Goal: Transaction & Acquisition: Book appointment/travel/reservation

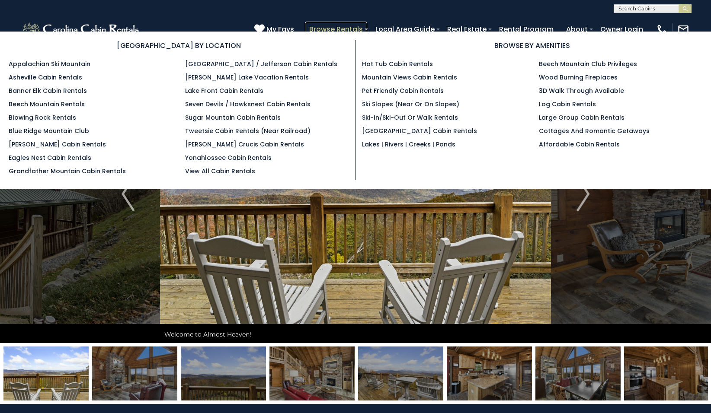
click at [356, 27] on link "Browse Rentals" at bounding box center [336, 29] width 62 height 15
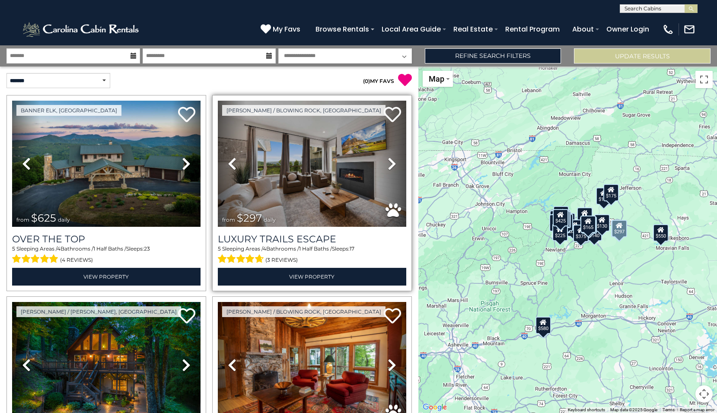
click at [388, 164] on icon at bounding box center [392, 164] width 9 height 14
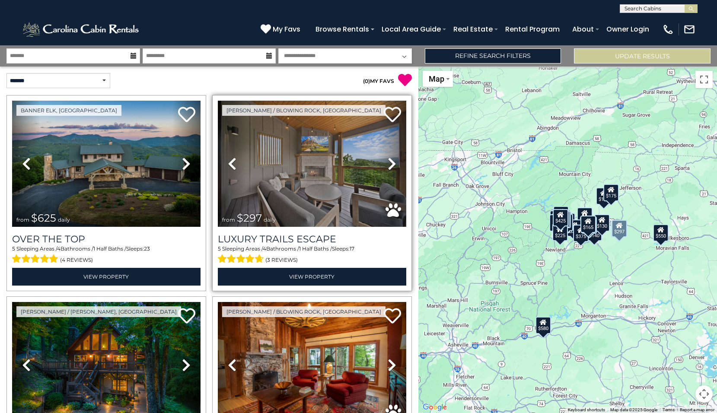
click at [388, 163] on icon at bounding box center [392, 164] width 9 height 14
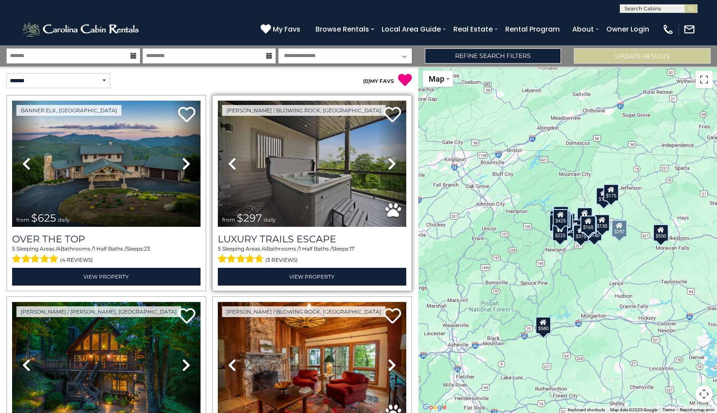
click at [388, 163] on icon at bounding box center [392, 164] width 9 height 14
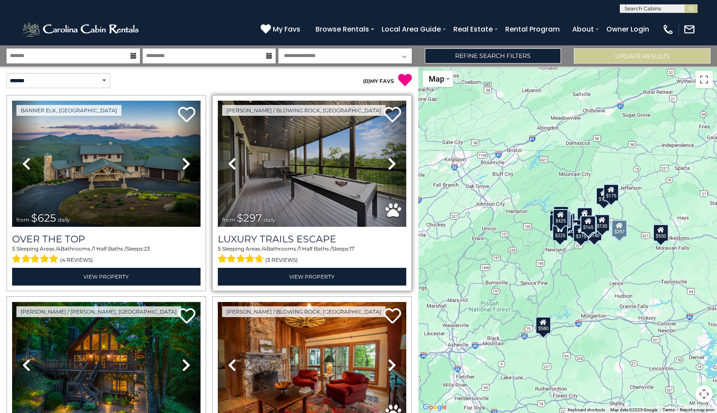
click at [388, 163] on icon at bounding box center [392, 164] width 9 height 14
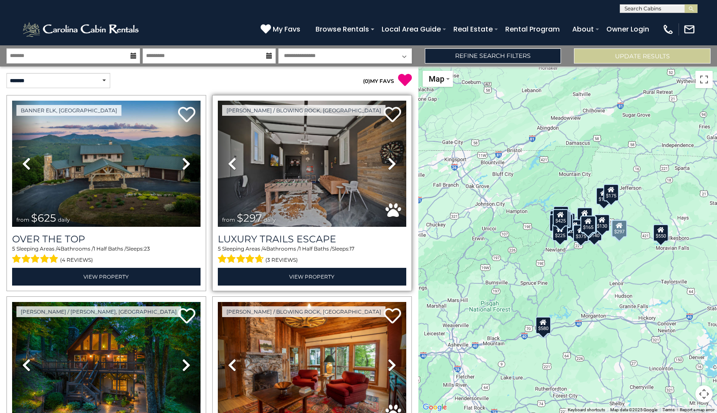
click at [388, 163] on icon at bounding box center [392, 164] width 9 height 14
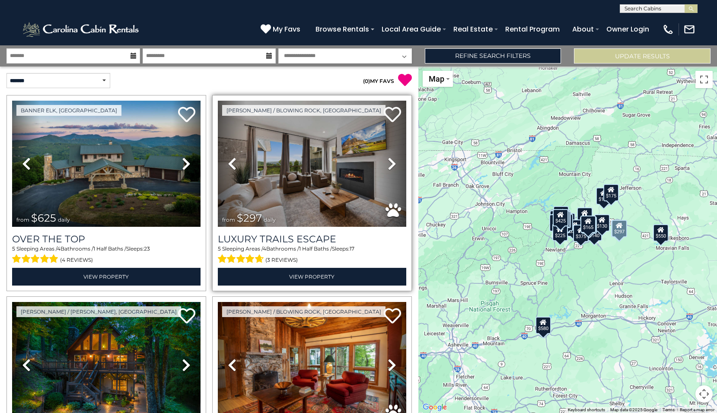
click at [388, 163] on icon at bounding box center [392, 164] width 9 height 14
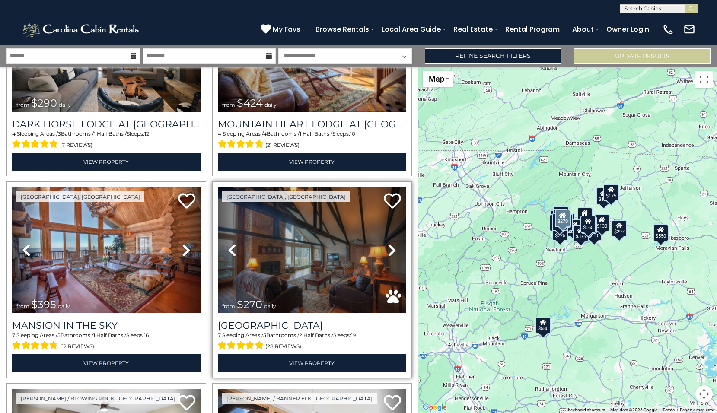
scroll to position [778, 0]
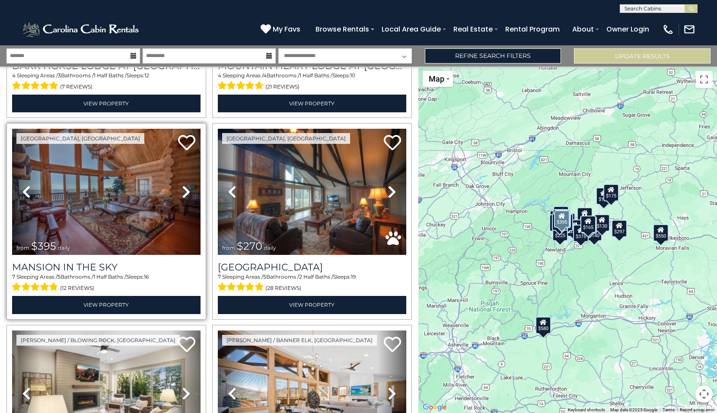
click at [186, 188] on icon at bounding box center [186, 192] width 9 height 14
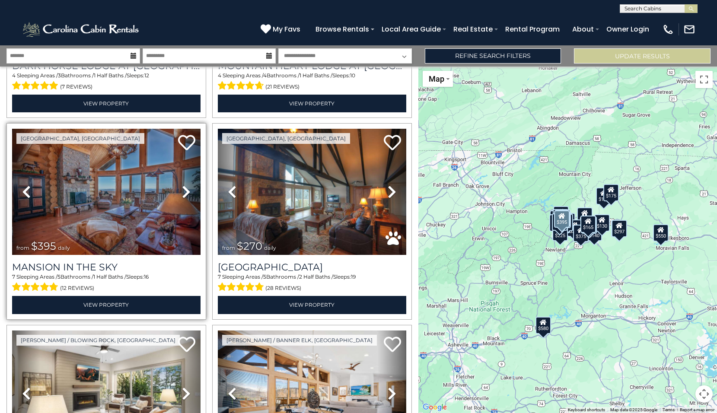
click at [185, 189] on icon at bounding box center [186, 192] width 9 height 14
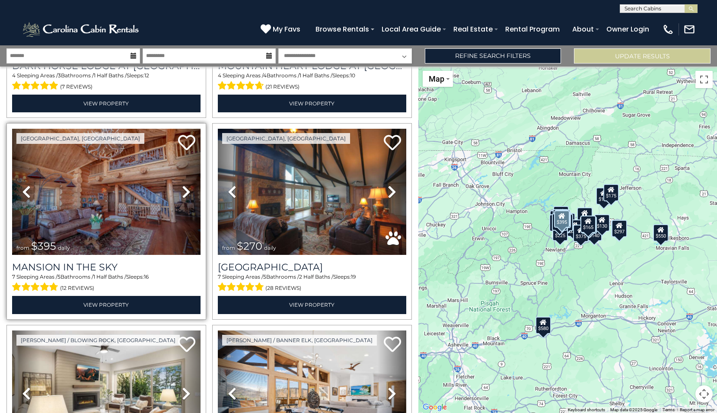
click at [186, 187] on icon at bounding box center [186, 192] width 9 height 14
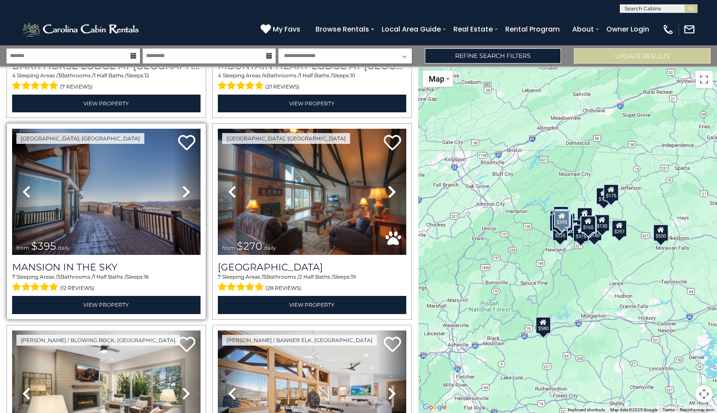
click at [183, 187] on icon at bounding box center [186, 192] width 9 height 14
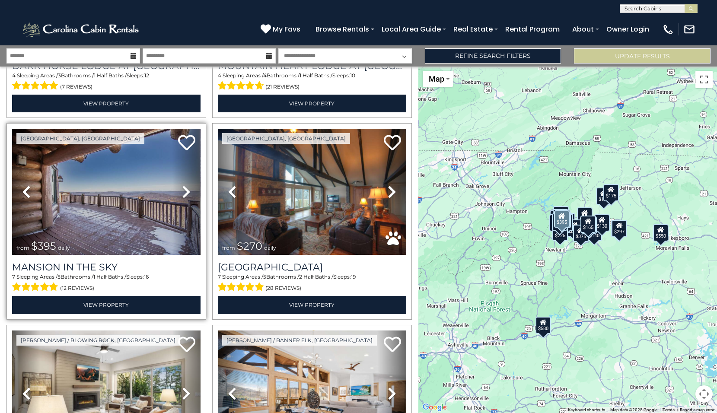
click at [183, 187] on icon at bounding box center [186, 192] width 9 height 14
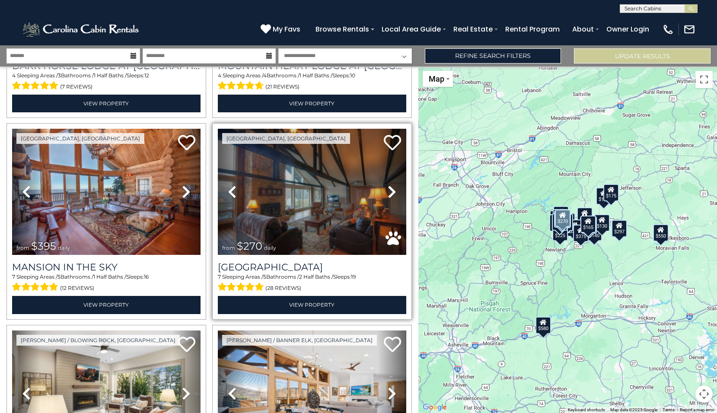
click at [388, 187] on icon at bounding box center [392, 192] width 9 height 14
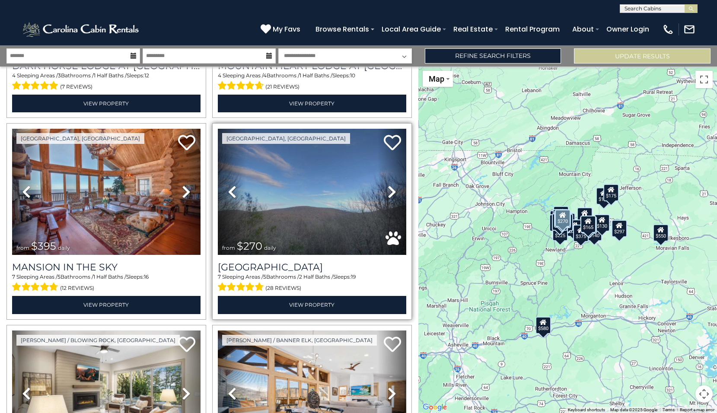
click at [388, 187] on icon at bounding box center [392, 192] width 9 height 14
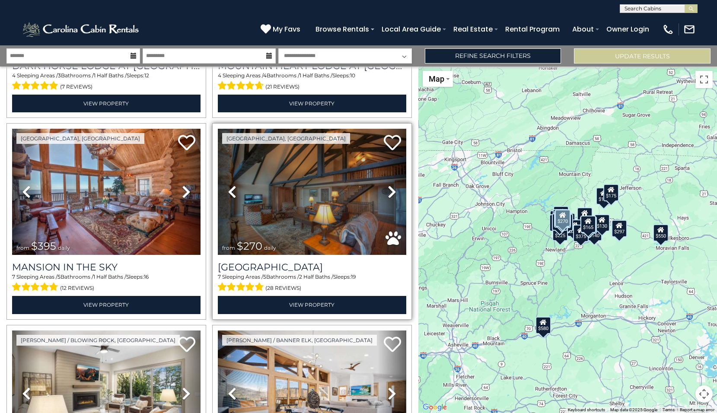
click at [388, 189] on icon at bounding box center [392, 192] width 9 height 14
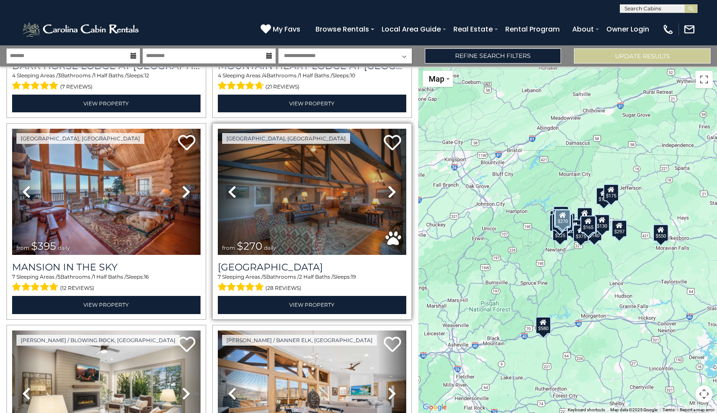
click at [388, 189] on icon at bounding box center [392, 192] width 9 height 14
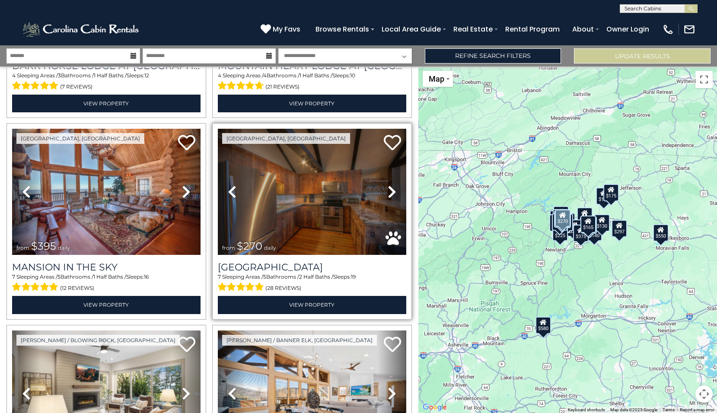
click at [388, 189] on icon at bounding box center [392, 192] width 9 height 14
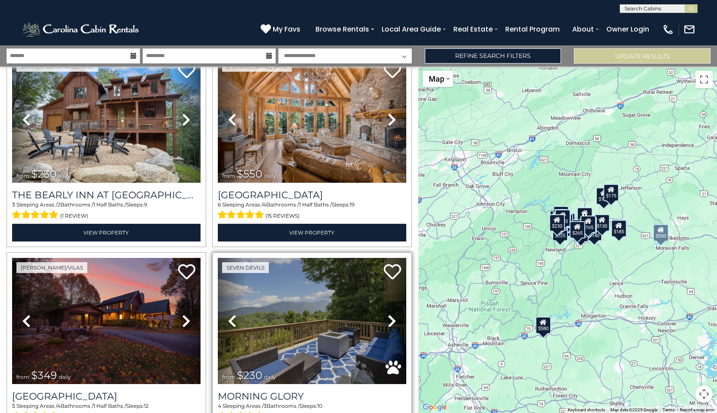
scroll to position [1297, 0]
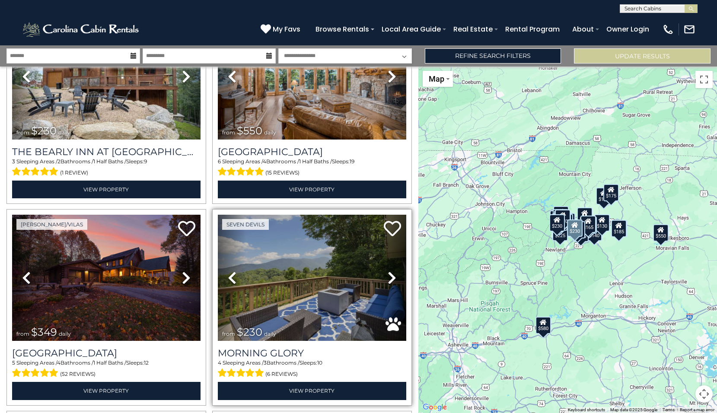
click at [390, 271] on icon at bounding box center [392, 278] width 9 height 14
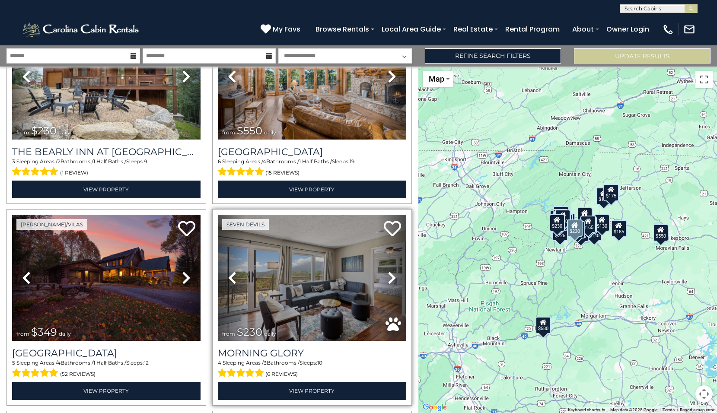
click at [388, 271] on icon at bounding box center [392, 278] width 9 height 14
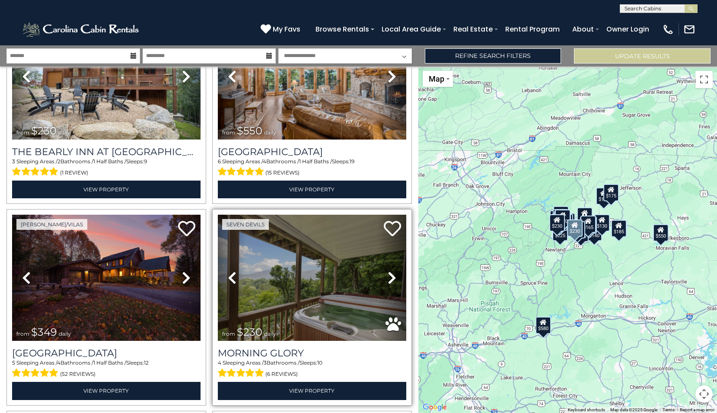
click at [388, 271] on icon at bounding box center [392, 278] width 9 height 14
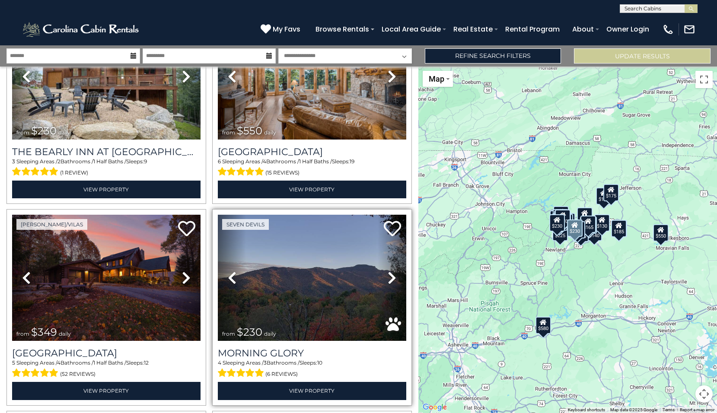
click at [383, 263] on link "Next" at bounding box center [392, 278] width 28 height 126
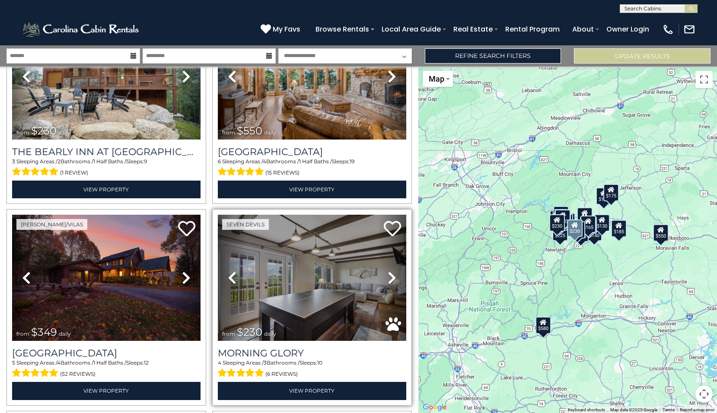
click at [388, 271] on icon at bounding box center [392, 278] width 9 height 14
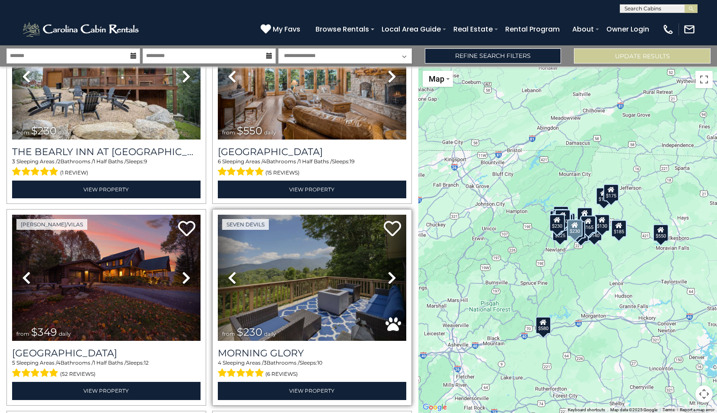
click at [388, 271] on icon at bounding box center [392, 278] width 9 height 14
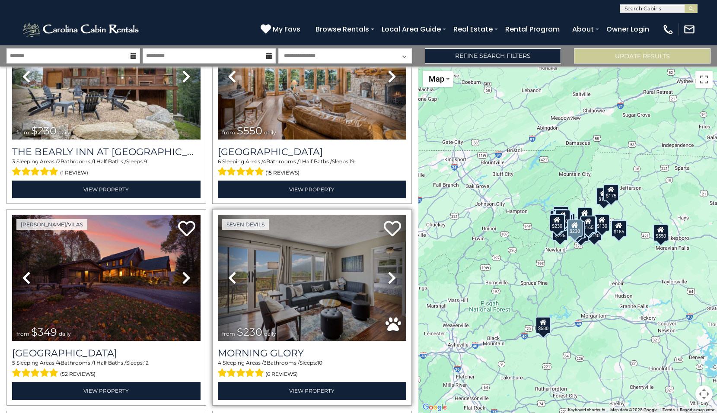
click at [388, 271] on icon at bounding box center [392, 278] width 9 height 14
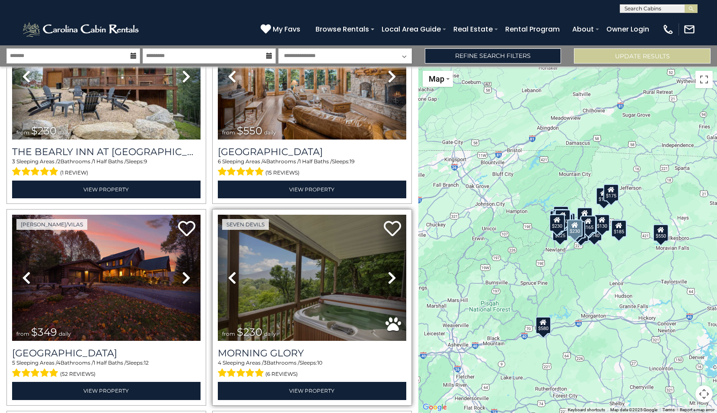
click at [388, 271] on icon at bounding box center [392, 278] width 9 height 14
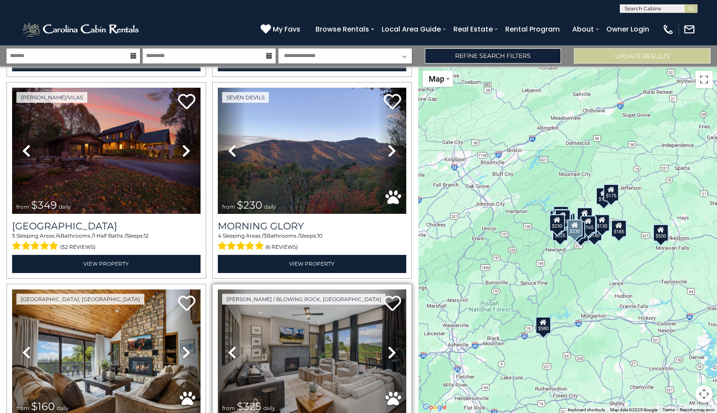
scroll to position [1470, 0]
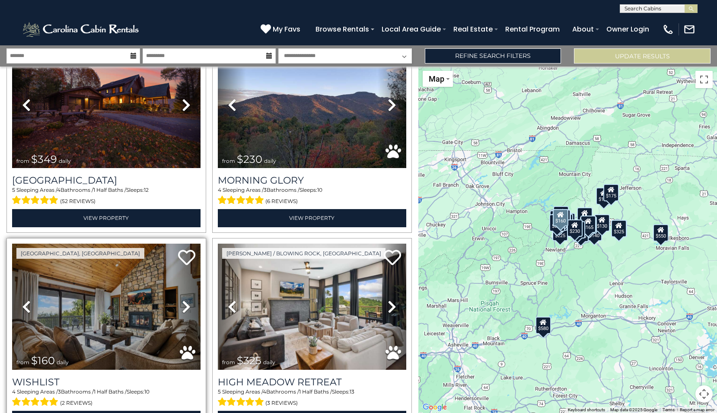
click at [185, 300] on icon at bounding box center [186, 307] width 9 height 14
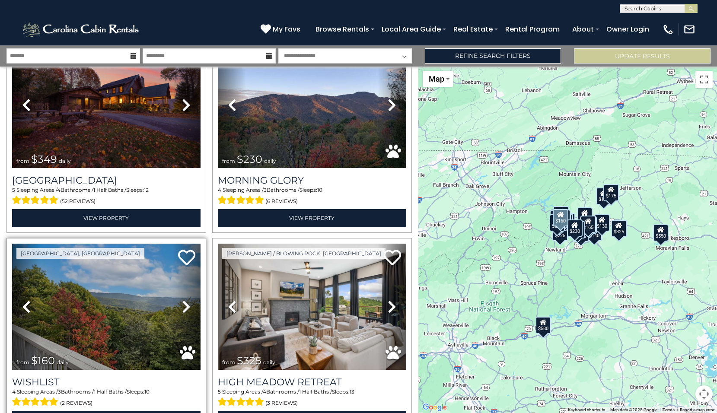
click at [185, 300] on icon at bounding box center [186, 307] width 9 height 14
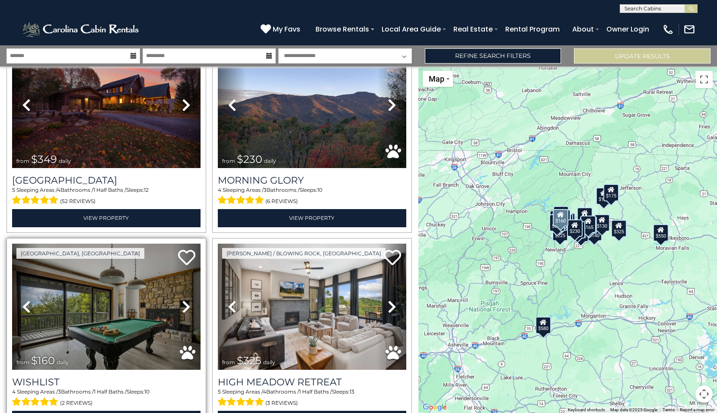
click at [185, 300] on icon at bounding box center [186, 307] width 9 height 14
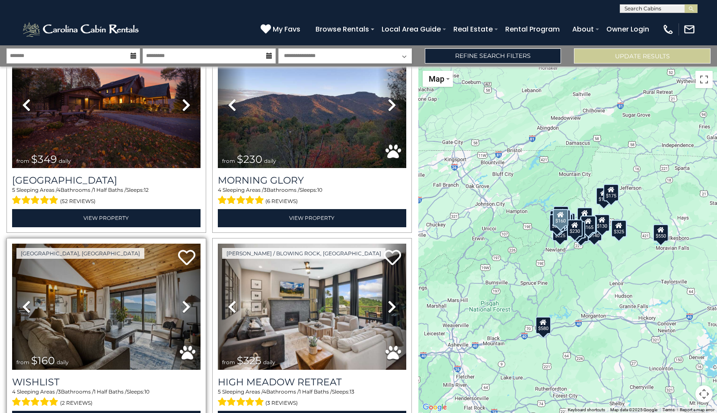
click at [185, 300] on icon at bounding box center [186, 307] width 9 height 14
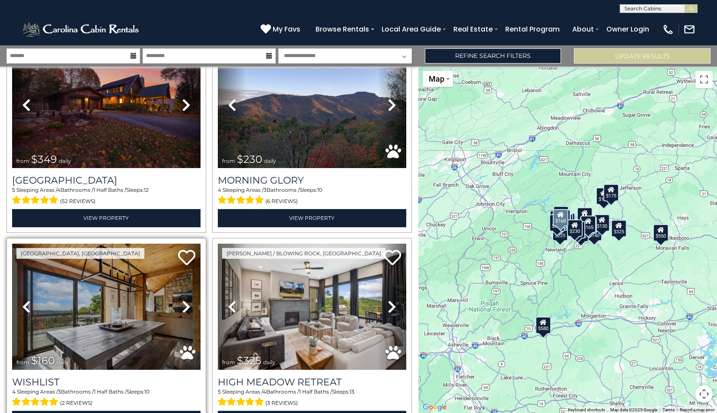
click at [185, 300] on icon at bounding box center [186, 307] width 9 height 14
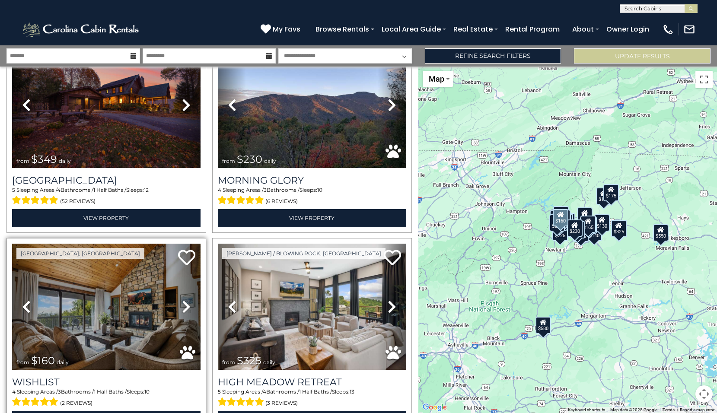
click at [185, 300] on icon at bounding box center [186, 307] width 9 height 14
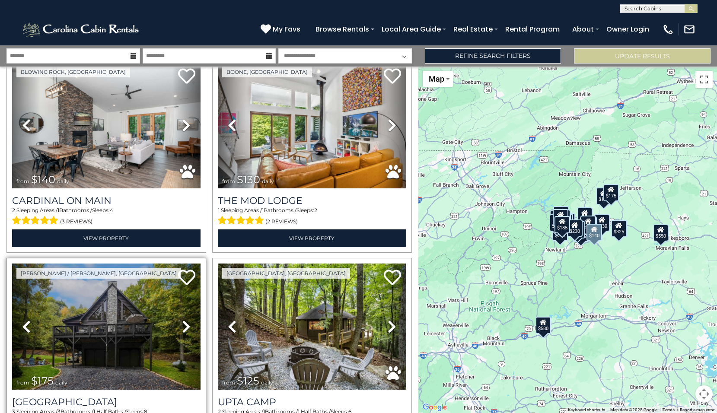
scroll to position [2075, 0]
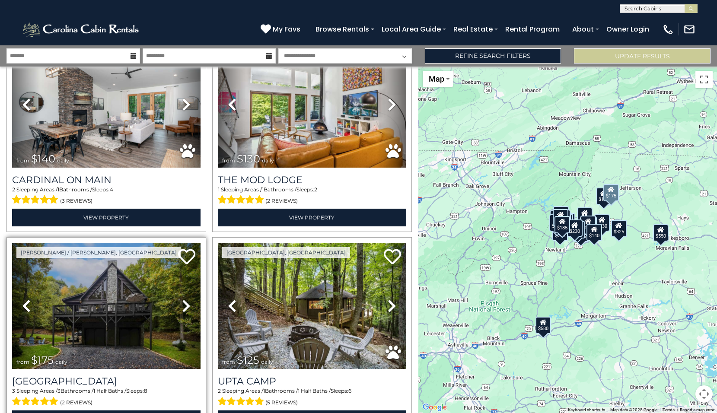
click at [186, 299] on icon at bounding box center [186, 306] width 9 height 14
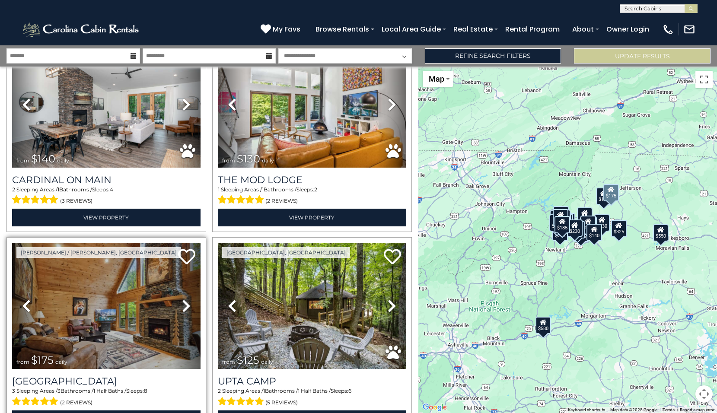
click at [184, 299] on icon at bounding box center [186, 306] width 9 height 14
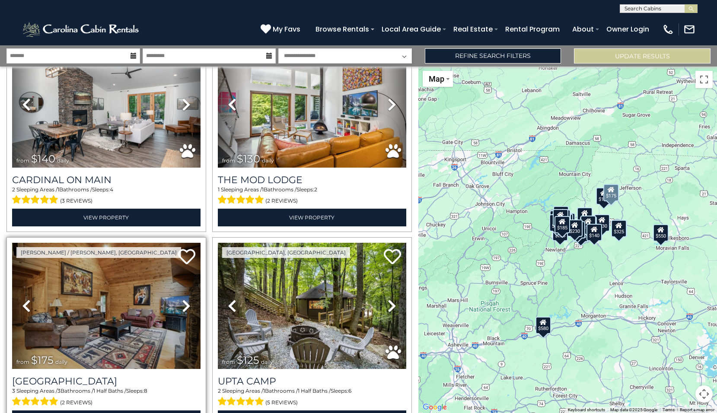
click at [185, 299] on icon at bounding box center [186, 306] width 9 height 14
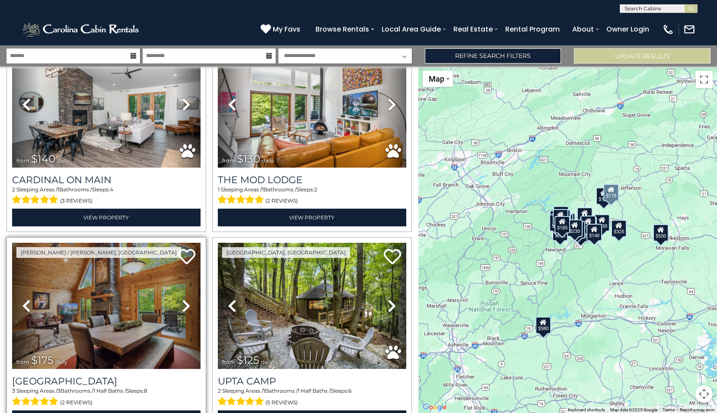
click at [185, 299] on icon at bounding box center [186, 306] width 9 height 14
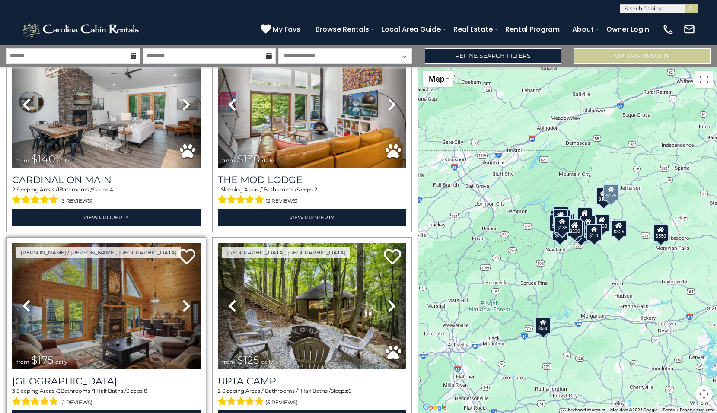
click at [185, 299] on icon at bounding box center [186, 306] width 9 height 14
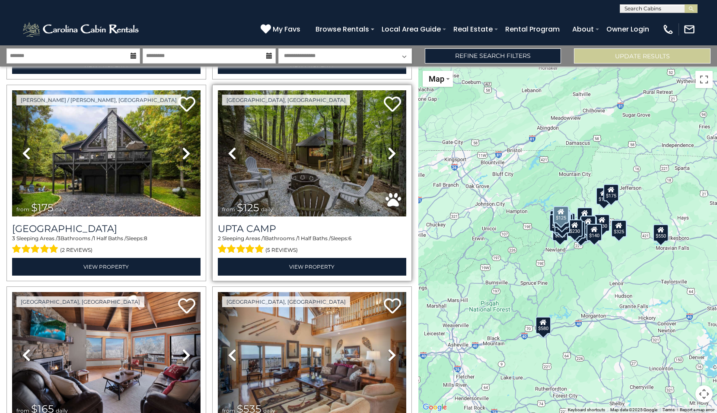
scroll to position [2161, 0]
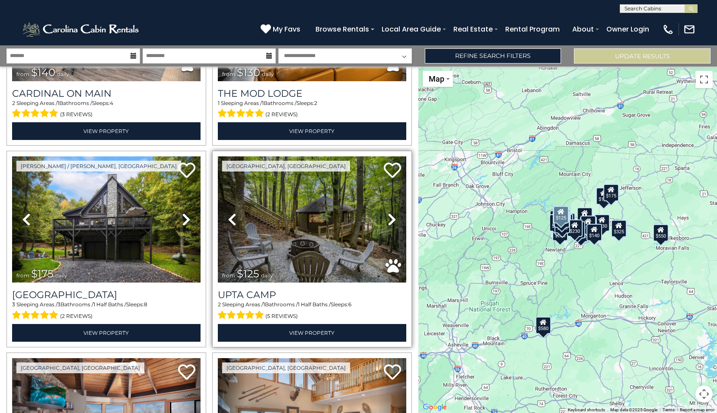
click at [390, 213] on icon at bounding box center [392, 220] width 9 height 14
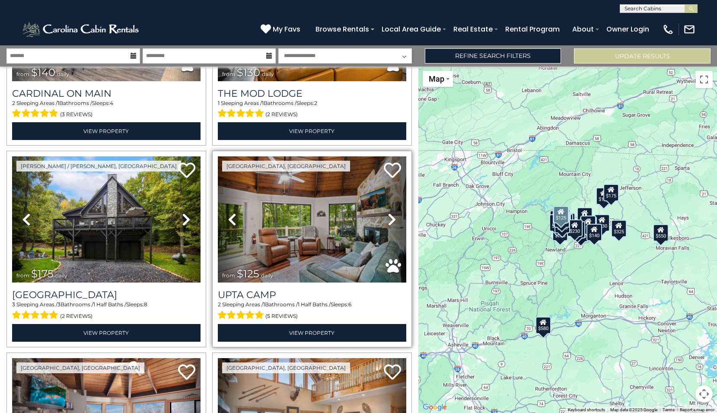
click at [389, 213] on icon at bounding box center [392, 220] width 9 height 14
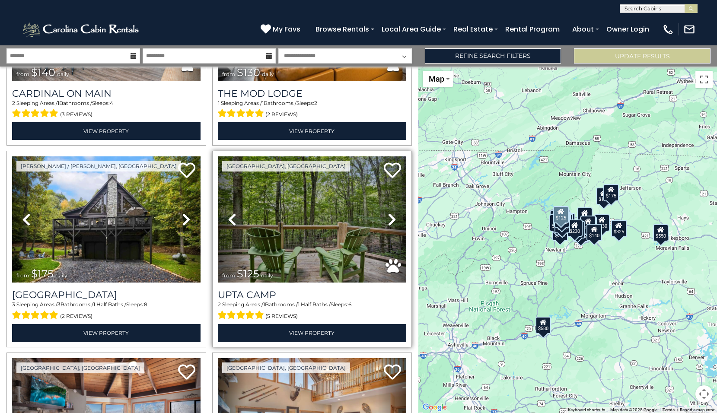
click at [388, 213] on icon at bounding box center [392, 220] width 9 height 14
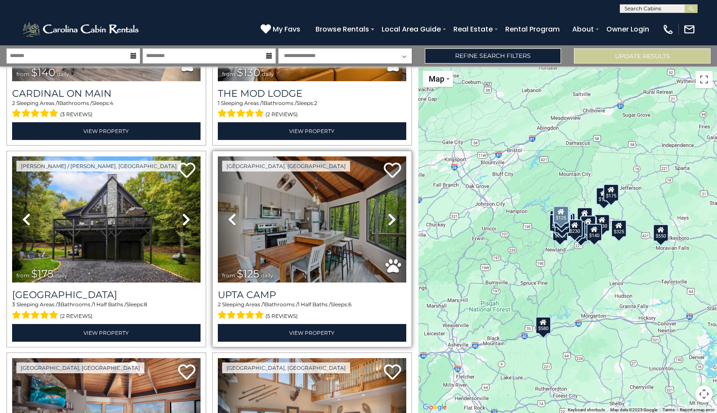
click at [388, 213] on icon at bounding box center [392, 220] width 9 height 14
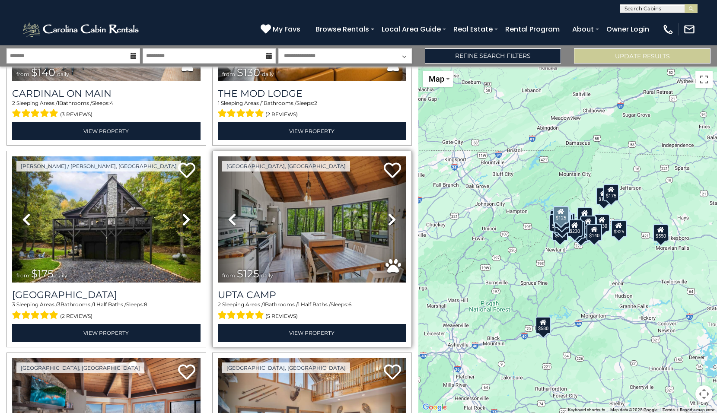
click at [388, 213] on icon at bounding box center [392, 220] width 9 height 14
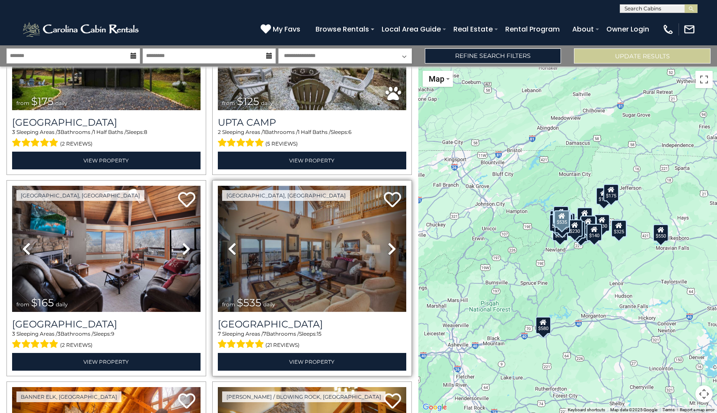
scroll to position [2334, 0]
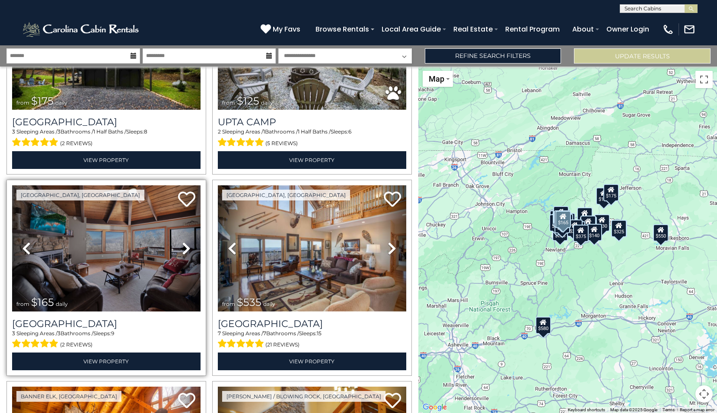
click at [187, 242] on icon at bounding box center [186, 249] width 9 height 14
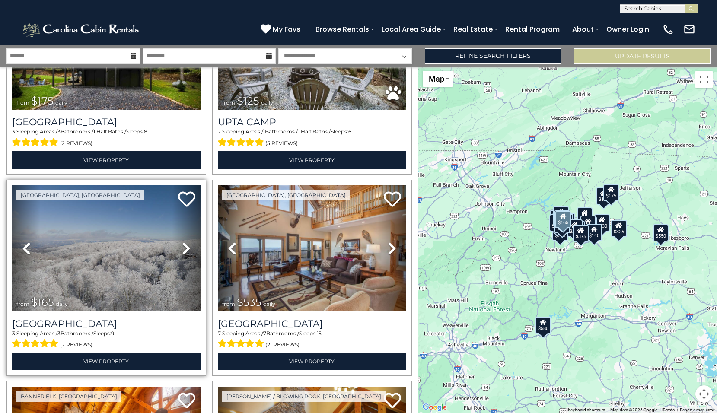
click at [186, 242] on icon at bounding box center [186, 249] width 9 height 14
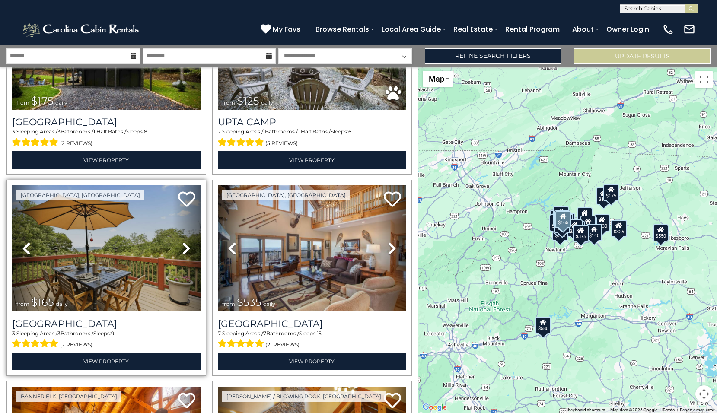
click at [185, 242] on icon at bounding box center [186, 249] width 9 height 14
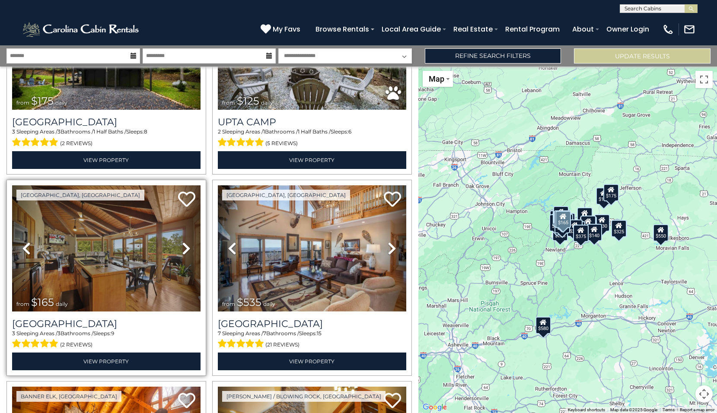
click at [185, 242] on icon at bounding box center [186, 249] width 9 height 14
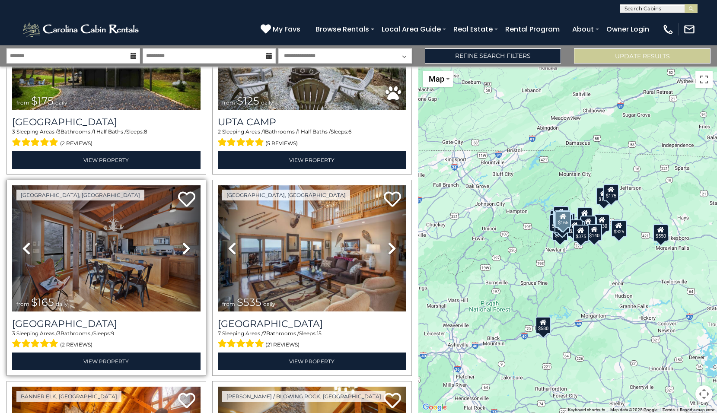
click at [185, 242] on icon at bounding box center [186, 249] width 9 height 14
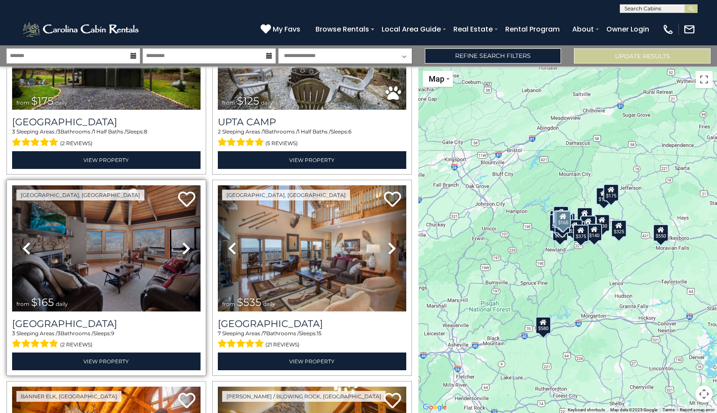
click at [185, 242] on icon at bounding box center [186, 249] width 9 height 14
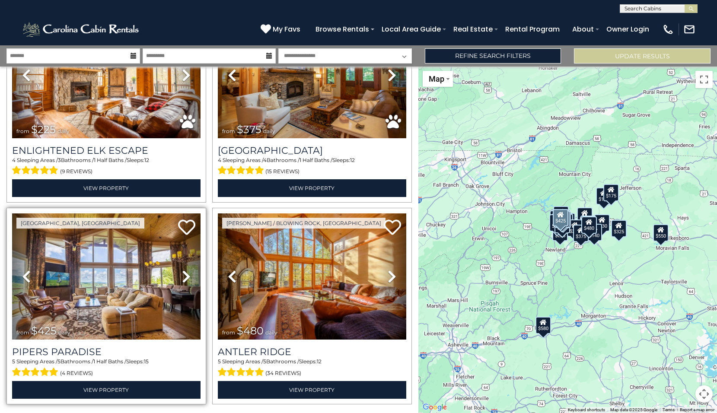
scroll to position [2688, 0]
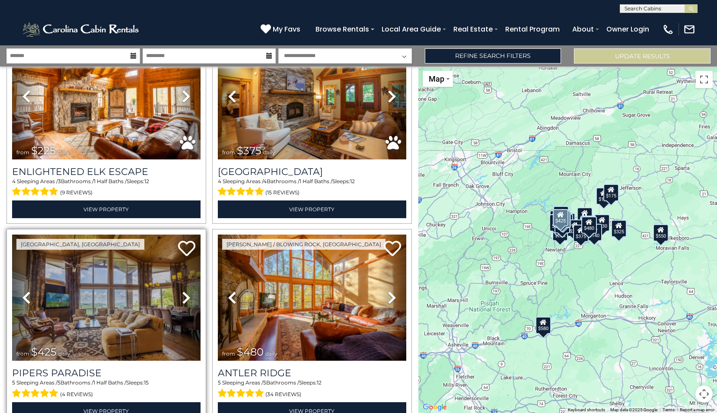
click at [182, 291] on icon at bounding box center [186, 298] width 9 height 14
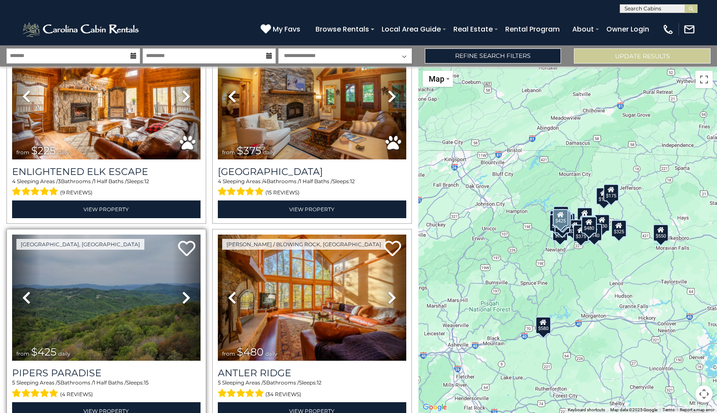
click at [185, 291] on icon at bounding box center [186, 298] width 9 height 14
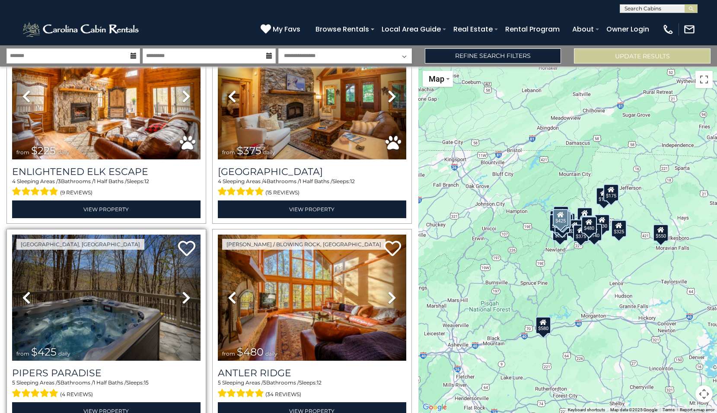
click at [186, 291] on icon at bounding box center [186, 298] width 9 height 14
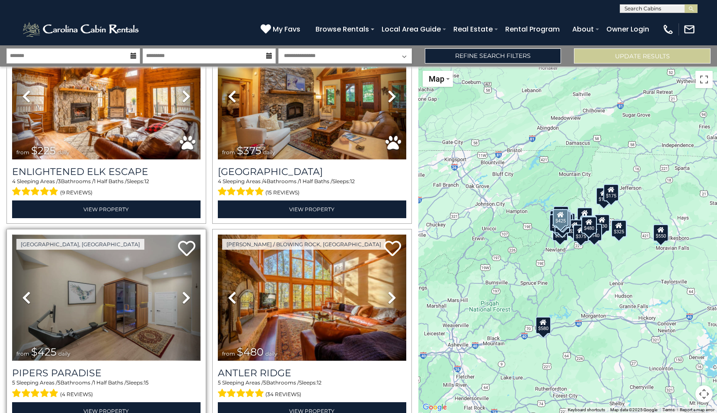
click at [131, 296] on img at bounding box center [106, 298] width 188 height 126
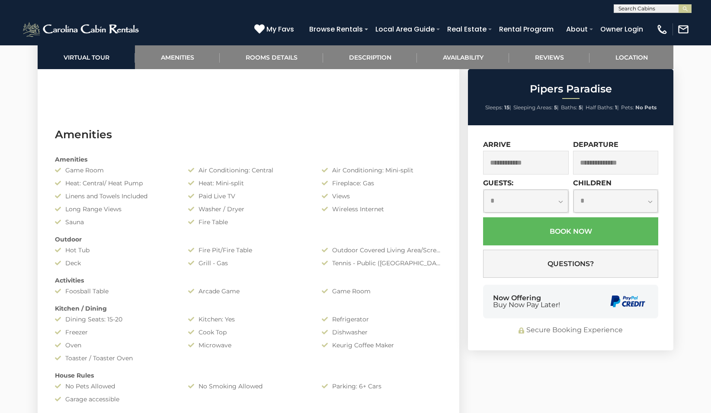
scroll to position [648, 0]
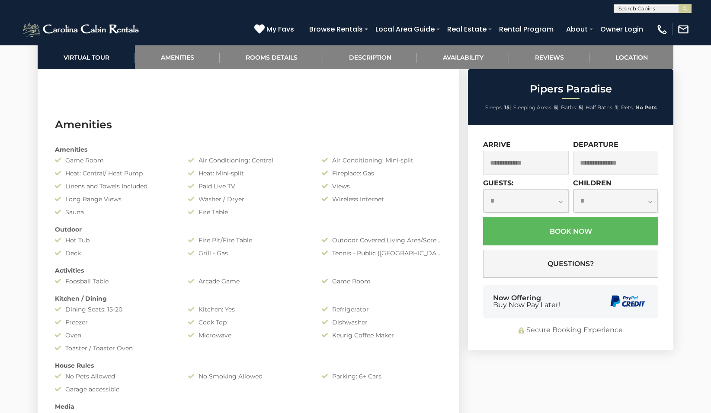
click at [561, 201] on select "**********" at bounding box center [525, 201] width 85 height 23
click at [483, 190] on select "**********" at bounding box center [525, 201] width 85 height 23
click at [561, 197] on select "**********" at bounding box center [525, 201] width 85 height 23
select select "*"
click at [483, 190] on select "**********" at bounding box center [525, 201] width 85 height 23
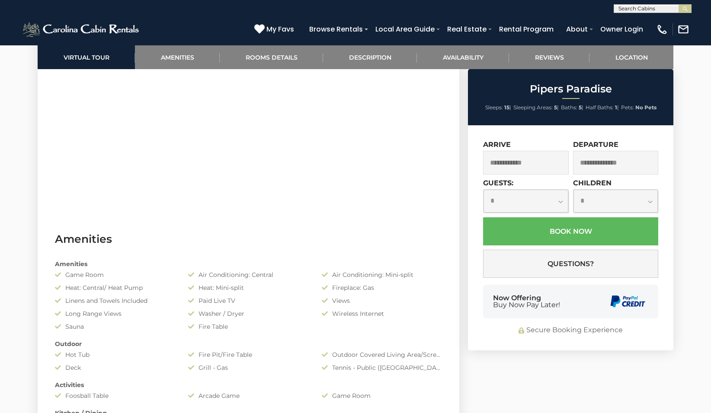
scroll to position [519, 0]
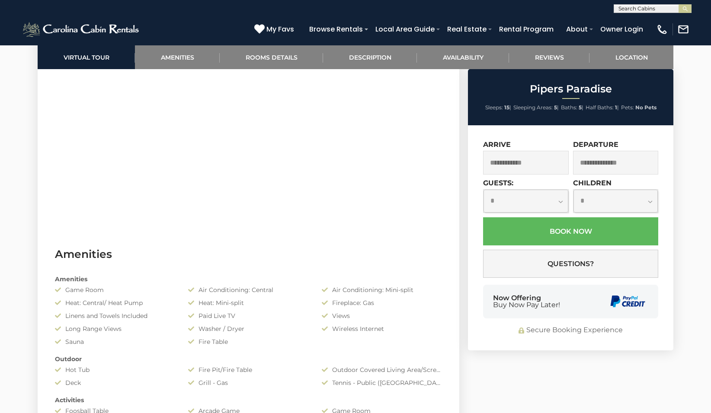
click at [520, 168] on input "text" at bounding box center [526, 163] width 86 height 24
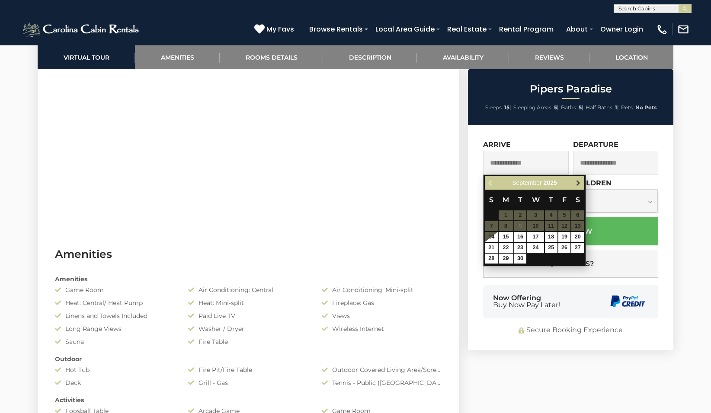
click at [579, 181] on span "Next" at bounding box center [577, 183] width 7 height 7
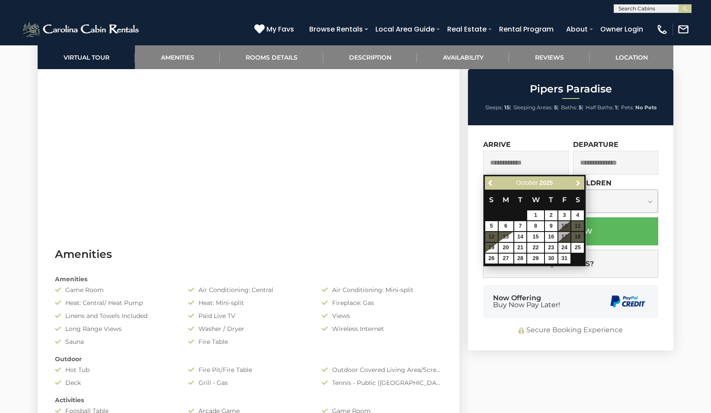
click at [579, 181] on span "Next" at bounding box center [577, 183] width 7 height 7
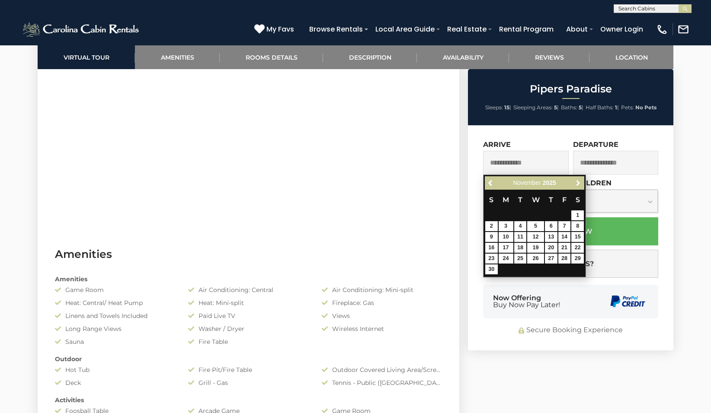
click at [579, 181] on span "Next" at bounding box center [577, 183] width 7 height 7
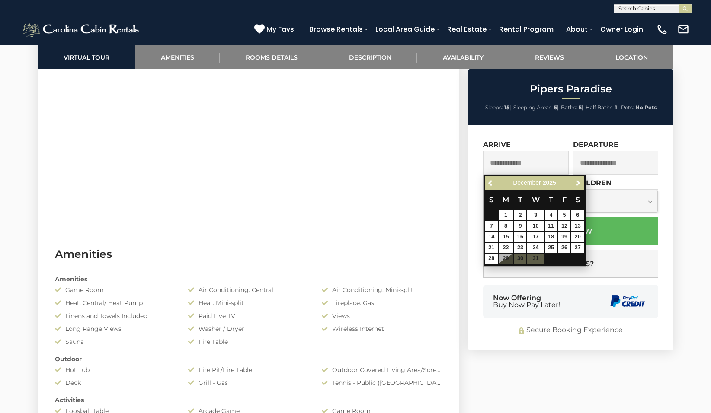
click at [579, 181] on span "Next" at bounding box center [577, 183] width 7 height 7
click at [501, 233] on link "16" at bounding box center [505, 237] width 15 height 10
type input "**********"
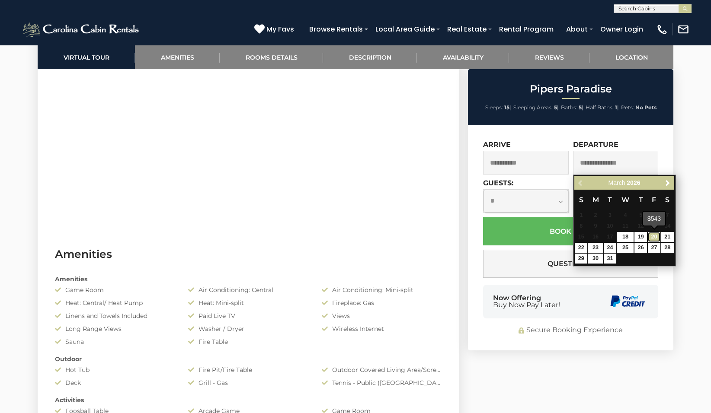
click at [650, 236] on link "20" at bounding box center [654, 237] width 13 height 10
type input "**********"
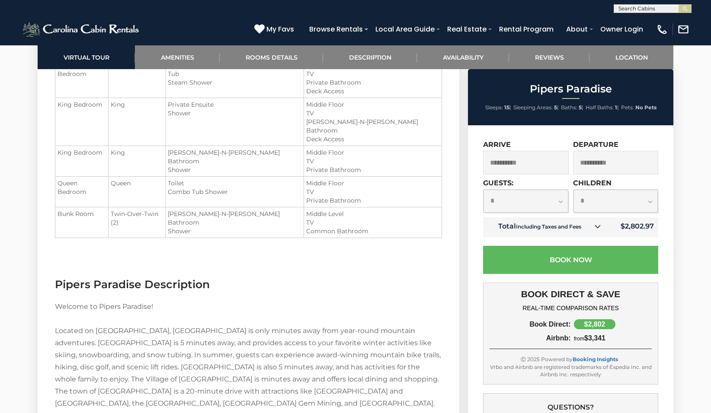
scroll to position [1210, 0]
